Goal: Task Accomplishment & Management: Manage account settings

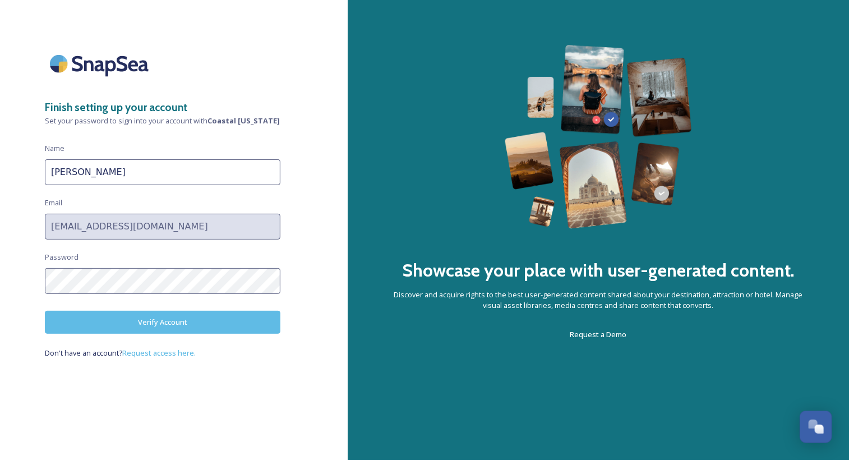
click at [242, 372] on div "Finish setting up your account Set your password to sign into your account with…" at bounding box center [174, 230] width 348 height 370
click at [287, 439] on div "Finish setting up your account Set your password to sign into your account with…" at bounding box center [174, 230] width 348 height 460
click at [176, 325] on button "Verify Account" at bounding box center [163, 322] width 236 height 23
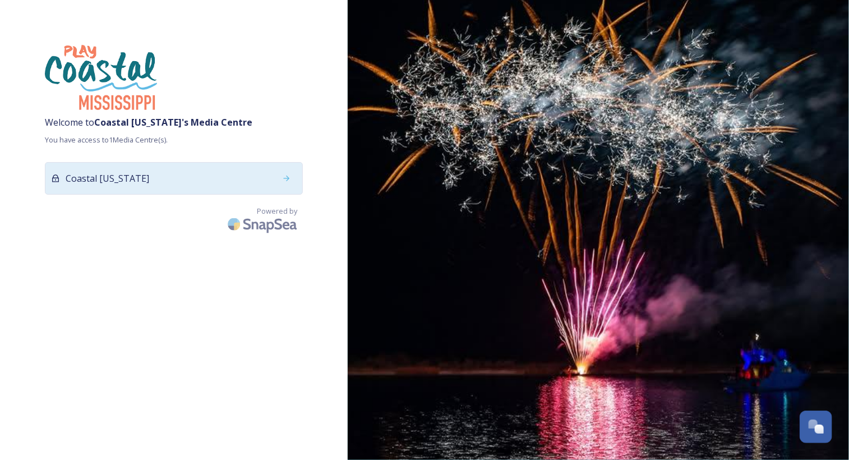
click at [123, 182] on span "Coastal [US_STATE]" at bounding box center [108, 178] width 84 height 13
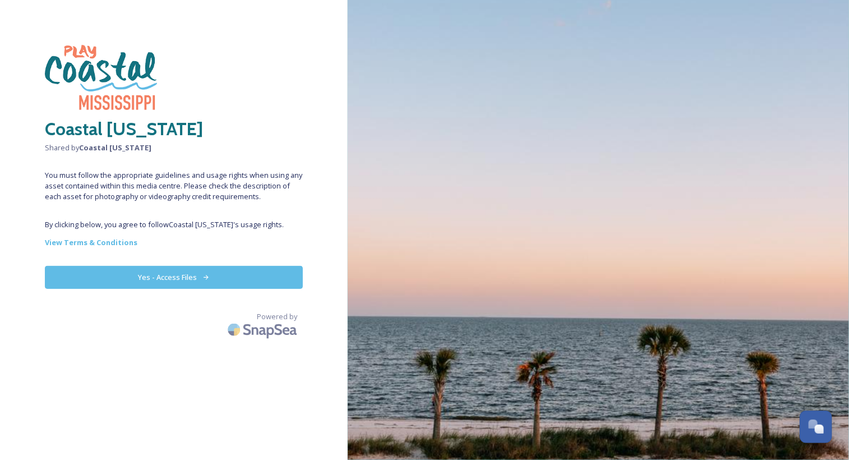
click at [157, 282] on button "Yes - Access Files" at bounding box center [174, 277] width 258 height 23
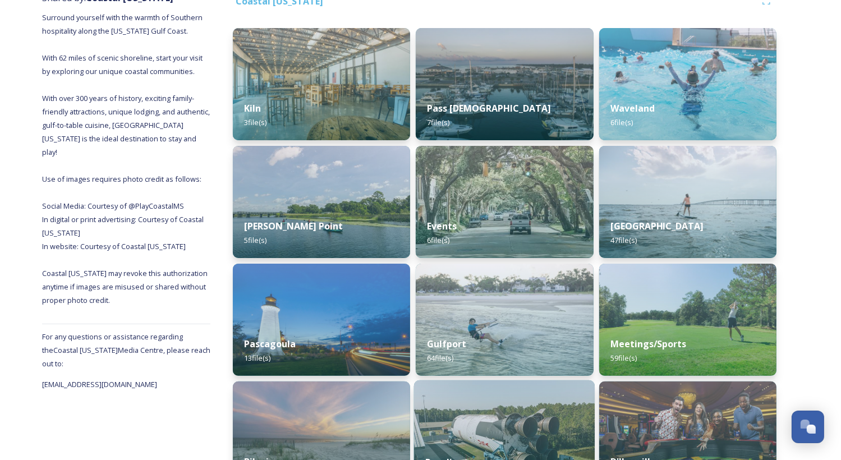
scroll to position [95, 0]
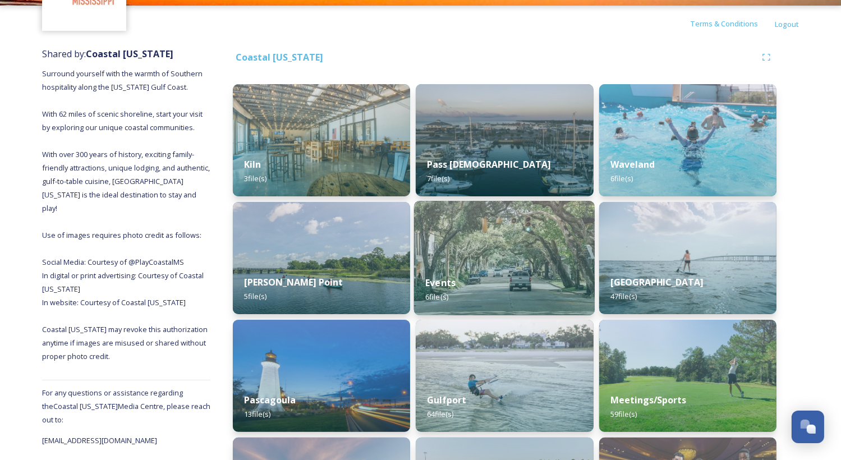
click at [486, 261] on img at bounding box center [504, 258] width 181 height 114
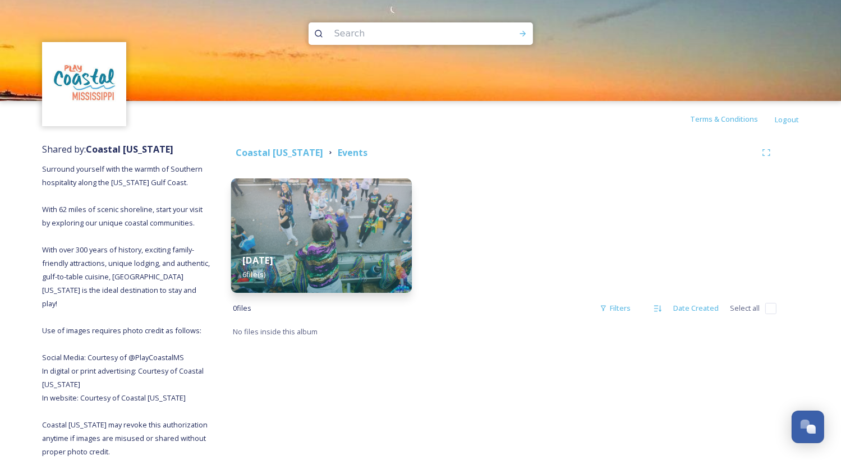
click at [340, 266] on div "[DATE] 6 file(s)" at bounding box center [321, 267] width 181 height 51
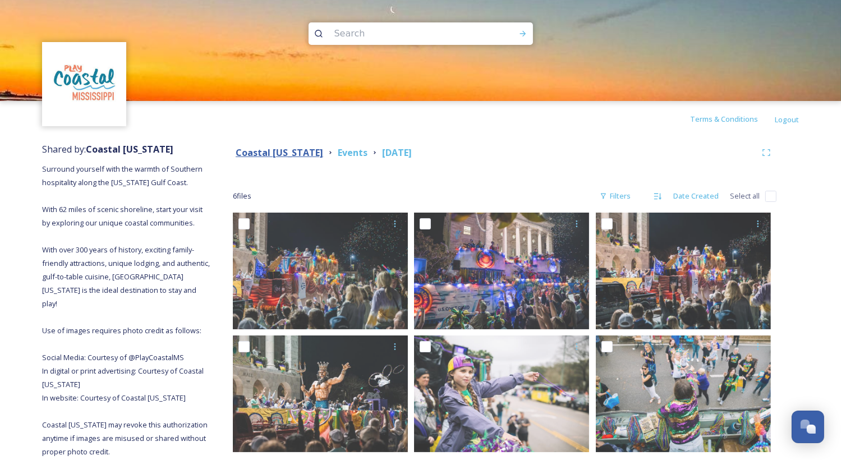
click at [272, 150] on strong "Coastal [US_STATE]" at bounding box center [279, 152] width 87 height 12
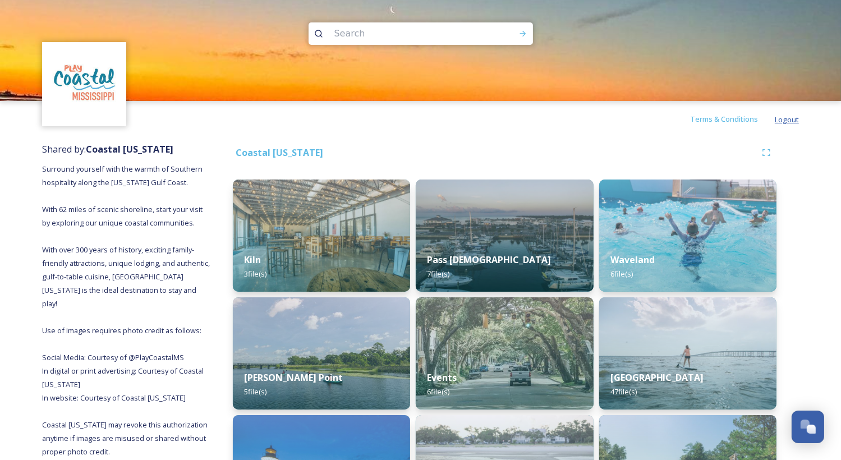
click at [786, 119] on span "Logout" at bounding box center [786, 119] width 24 height 10
